Goal: Information Seeking & Learning: Learn about a topic

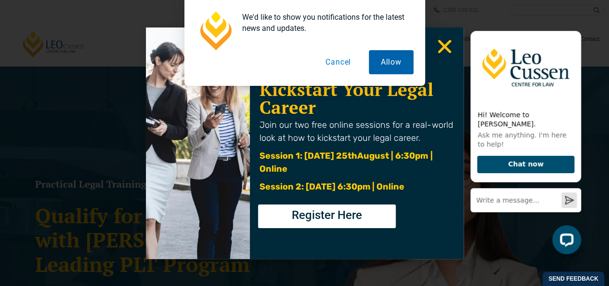
click at [371, 59] on button "Allow" at bounding box center [391, 62] width 45 height 24
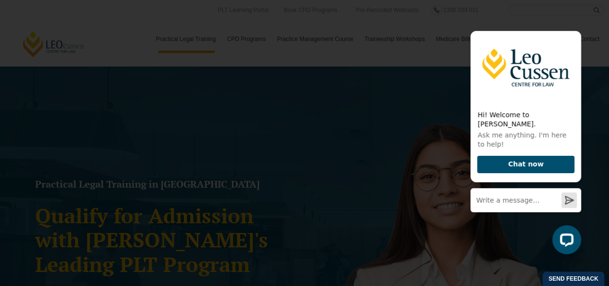
click at [459, 47] on div "Check out our latest Event Kickstart Your Legal Career Join our two free online…" at bounding box center [356, 142] width 213 height 231
click at [438, 40] on use "Close" at bounding box center [444, 45] width 13 height 13
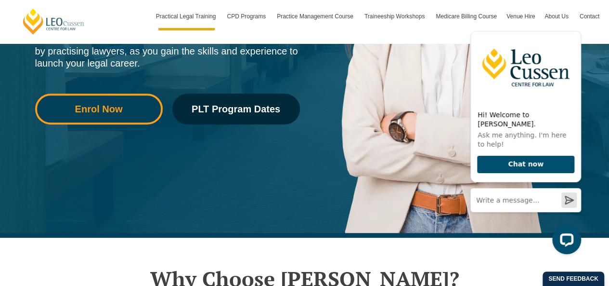
scroll to position [251, 0]
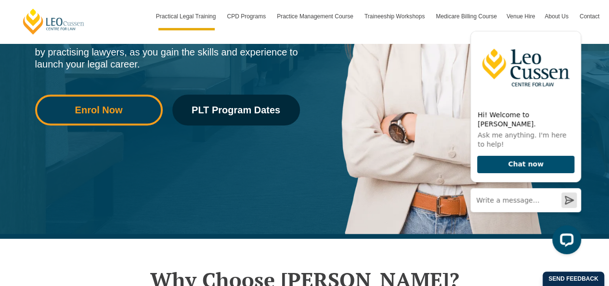
click at [86, 117] on link "Enrol Now" at bounding box center [99, 109] width 128 height 31
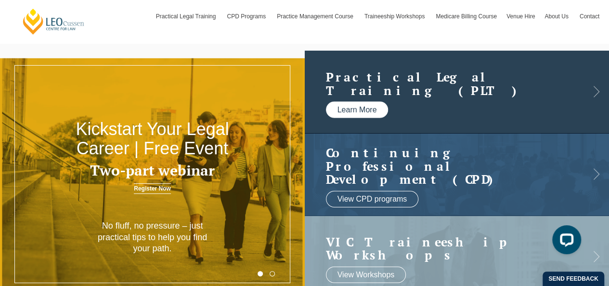
scroll to position [22, 0]
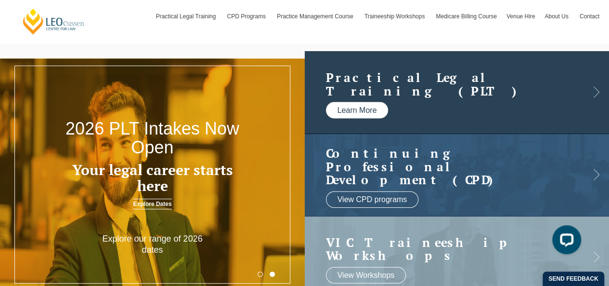
click at [368, 107] on link "Learn More" at bounding box center [357, 110] width 63 height 16
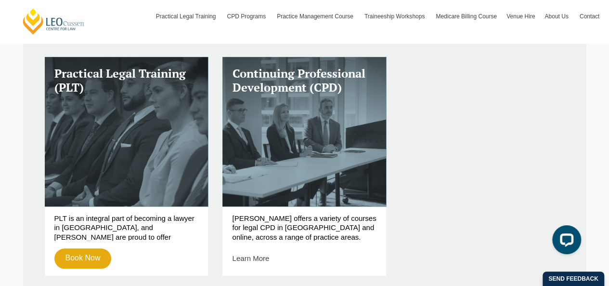
scroll to position [334, 0]
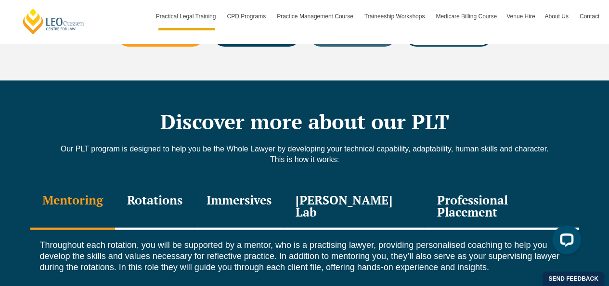
scroll to position [1256, 0]
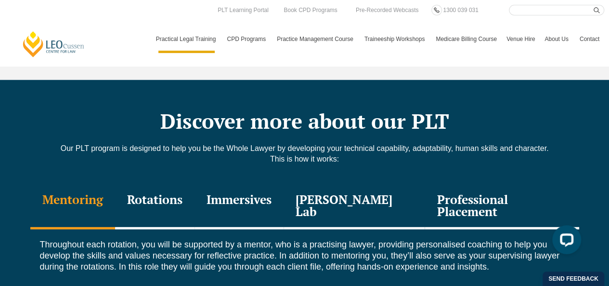
click at [22, 4] on header "Leo Cussen Centre for Law Search here Practical Legal Training Our Practical Le…" at bounding box center [304, 33] width 609 height 66
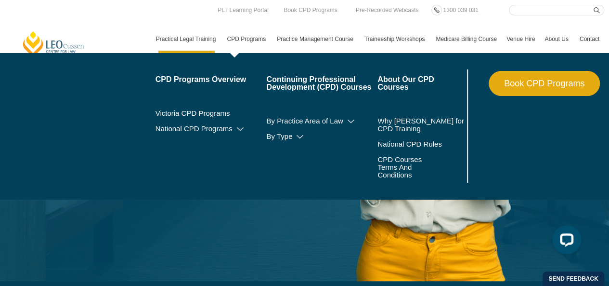
scroll to position [204, 0]
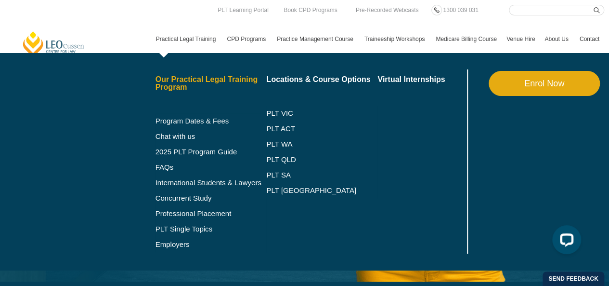
click at [190, 84] on link "Our Practical Legal Training Program" at bounding box center [211, 83] width 111 height 15
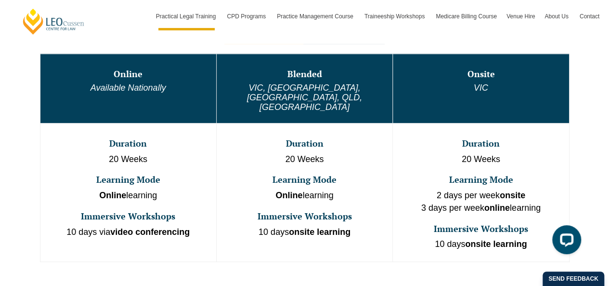
scroll to position [553, 0]
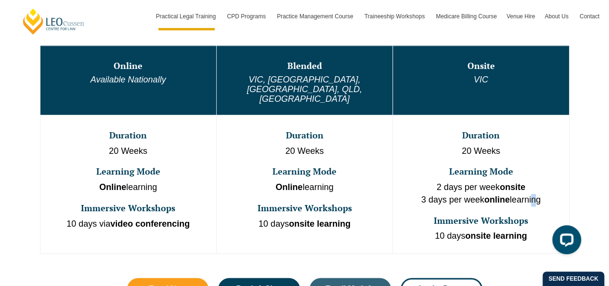
drag, startPoint x: 494, startPoint y: 189, endPoint x: 538, endPoint y: 178, distance: 44.9
click at [538, 181] on p "2 days per week onsite 3 days per week online learning" at bounding box center [481, 193] width 174 height 25
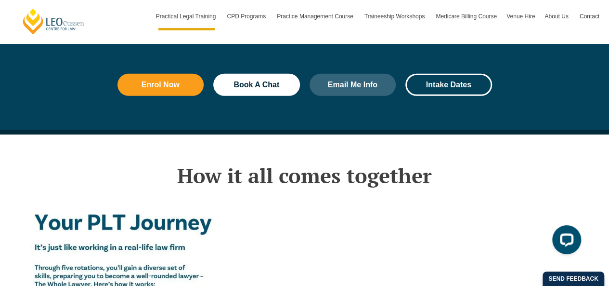
scroll to position [1590, 0]
